Goal: Find specific fact: Find specific fact

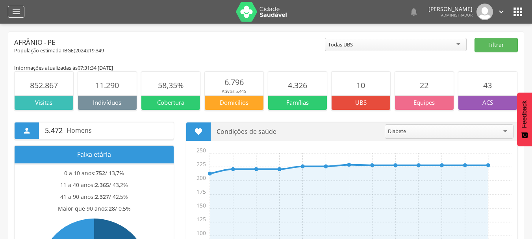
click at [16, 7] on icon "" at bounding box center [15, 11] width 9 height 9
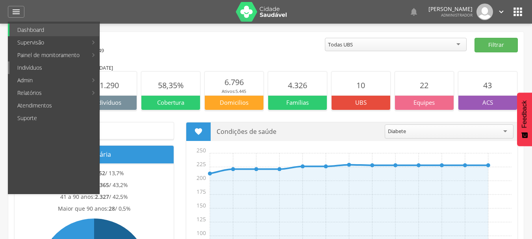
click at [36, 71] on link "Indivíduos" at bounding box center [54, 67] width 90 height 13
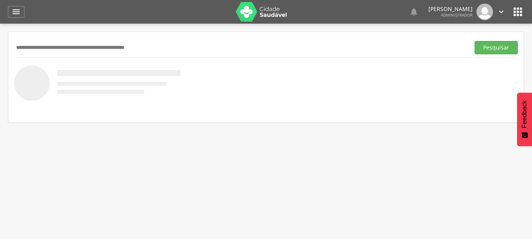
click at [94, 47] on input "text" at bounding box center [240, 47] width 453 height 13
paste input "**********"
type input "**********"
click at [492, 45] on button "Pesquisar" at bounding box center [496, 47] width 43 height 13
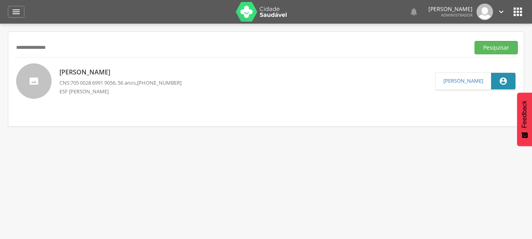
click at [126, 72] on p "Raimundo Coelho Brito" at bounding box center [120, 72] width 122 height 9
type input "**********"
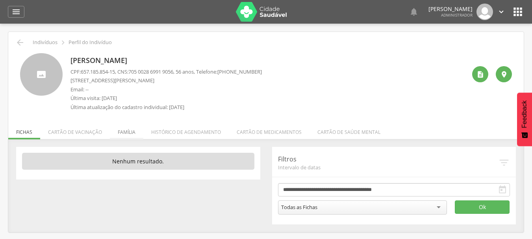
click at [129, 134] on li "Família" at bounding box center [126, 130] width 33 height 19
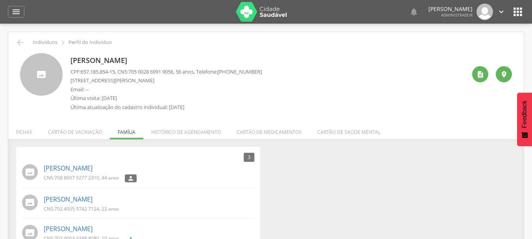
scroll to position [24, 0]
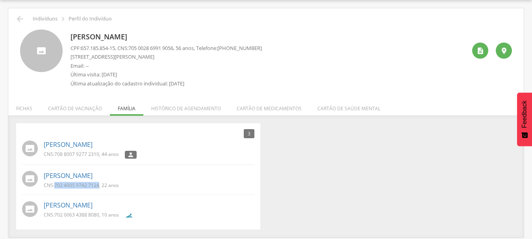
drag, startPoint x: 56, startPoint y: 184, endPoint x: 99, endPoint y: 186, distance: 43.8
click at [99, 186] on span "702 4005 9742 7124" at bounding box center [76, 185] width 45 height 7
copy span "702 4005 9742 7124"
click at [19, 18] on icon "" at bounding box center [19, 18] width 9 height 9
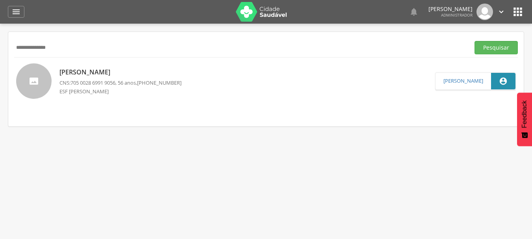
drag, startPoint x: 69, startPoint y: 48, endPoint x: 4, endPoint y: 42, distance: 65.3
click at [4, 42] on div " Supervisão  Distritos  Ubs adicionar ubs  Coordenador: - Afrânio / PE Inte…" at bounding box center [266, 143] width 532 height 239
paste input "text"
type input "**********"
click at [495, 45] on button "Pesquisar" at bounding box center [496, 47] width 43 height 13
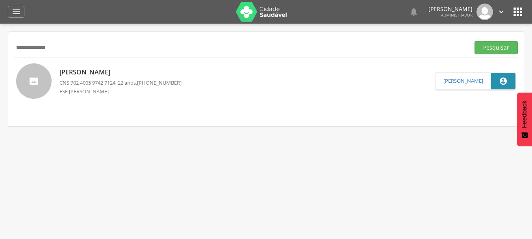
click at [118, 73] on p "[PERSON_NAME]" at bounding box center [120, 72] width 122 height 9
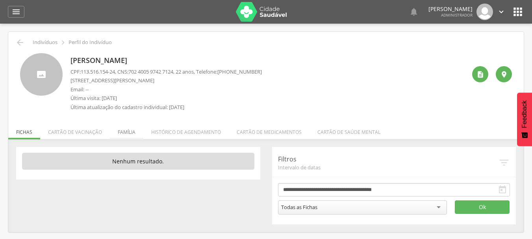
click at [124, 127] on li "Família" at bounding box center [126, 130] width 33 height 19
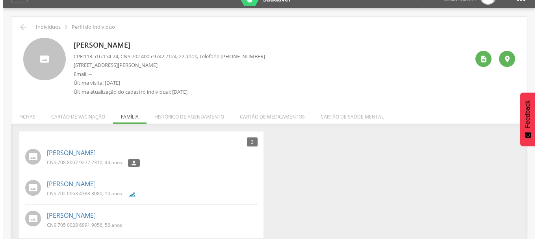
scroll to position [24, 0]
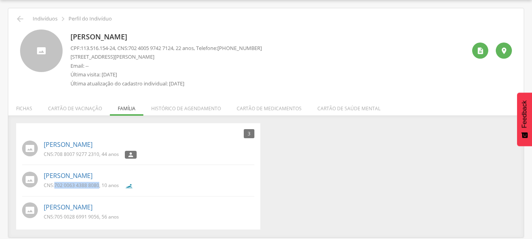
drag, startPoint x: 56, startPoint y: 187, endPoint x: 98, endPoint y: 186, distance: 42.9
click at [98, 186] on span "702 0063 4388 8080" at bounding box center [76, 185] width 45 height 7
copy span "702 0063 4388 8080"
click at [183, 157] on div "CNS: 708 8007 9277 2310 , 44 anos " at bounding box center [149, 156] width 211 height 10
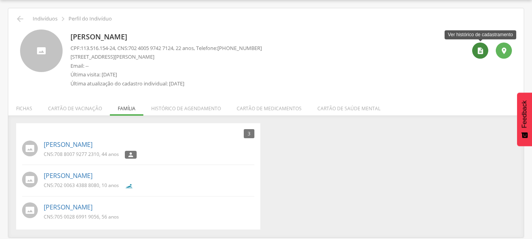
click at [475, 50] on div "" at bounding box center [480, 51] width 16 height 16
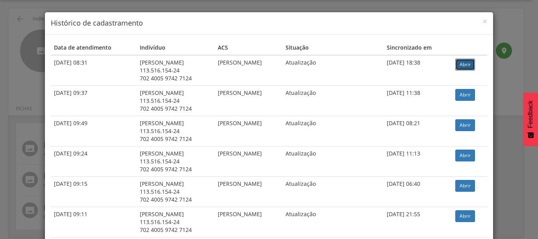
click at [465, 67] on link "Abrir" at bounding box center [465, 65] width 20 height 12
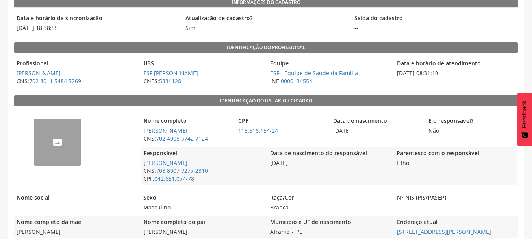
scroll to position [90, 0]
